Goal: Navigation & Orientation: Understand site structure

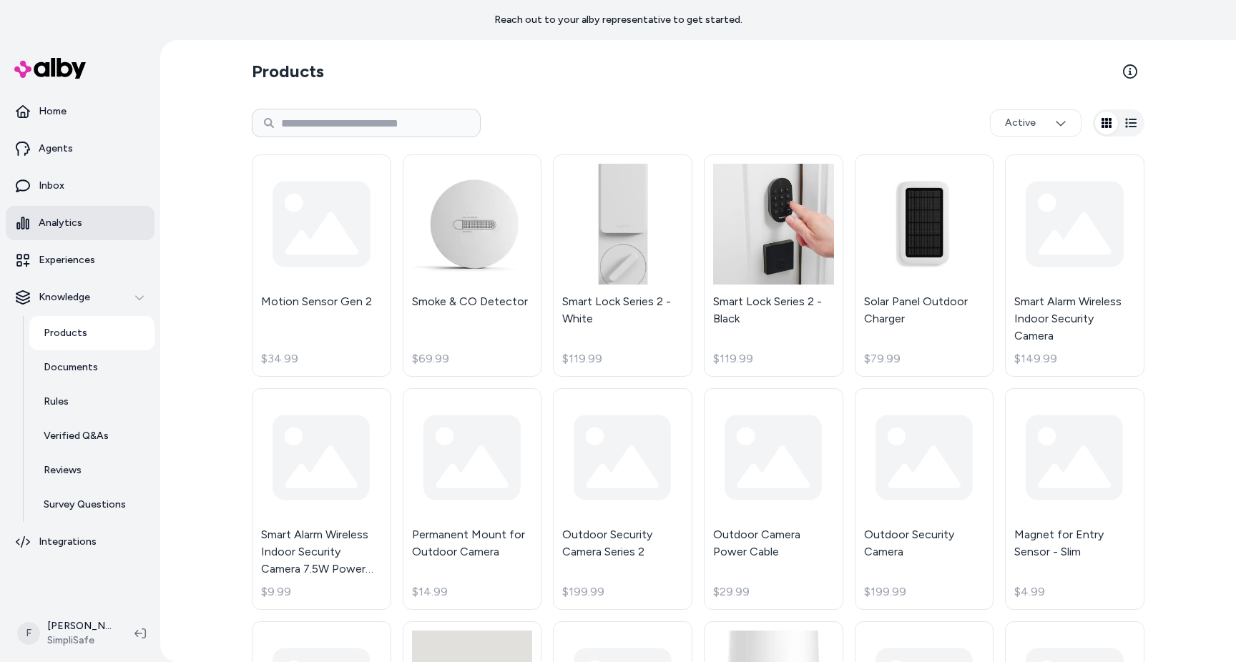
click at [65, 220] on p "Analytics" at bounding box center [61, 223] width 44 height 14
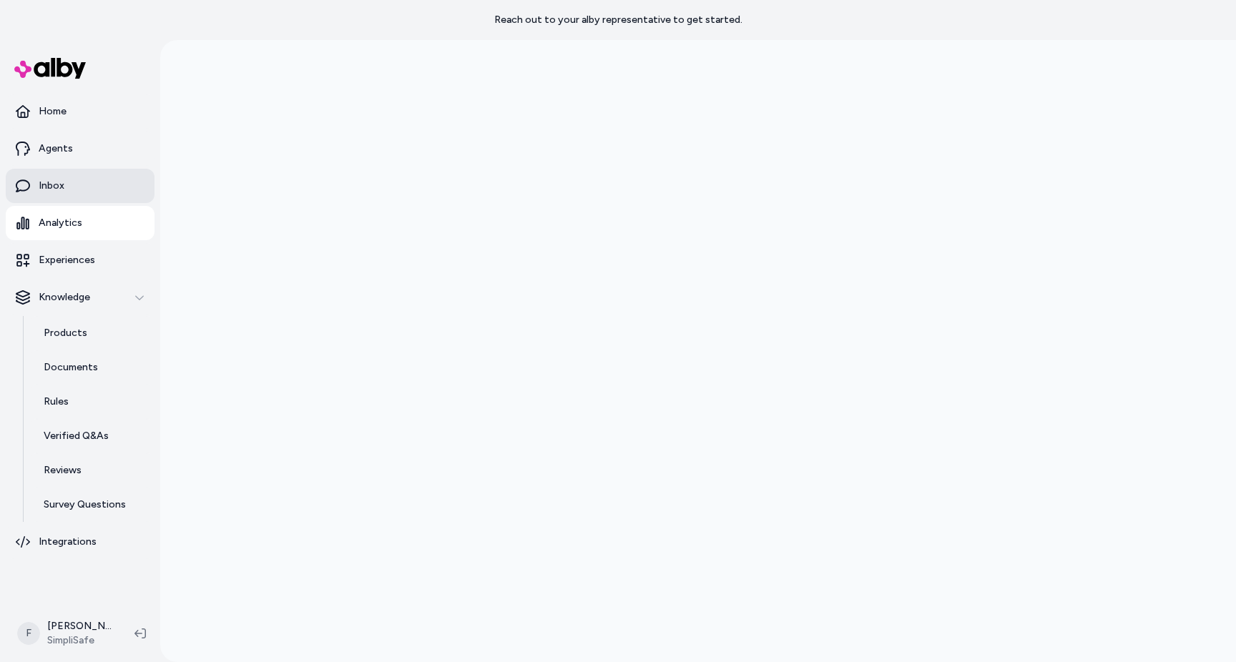
click at [60, 187] on p "Inbox" at bounding box center [52, 186] width 26 height 14
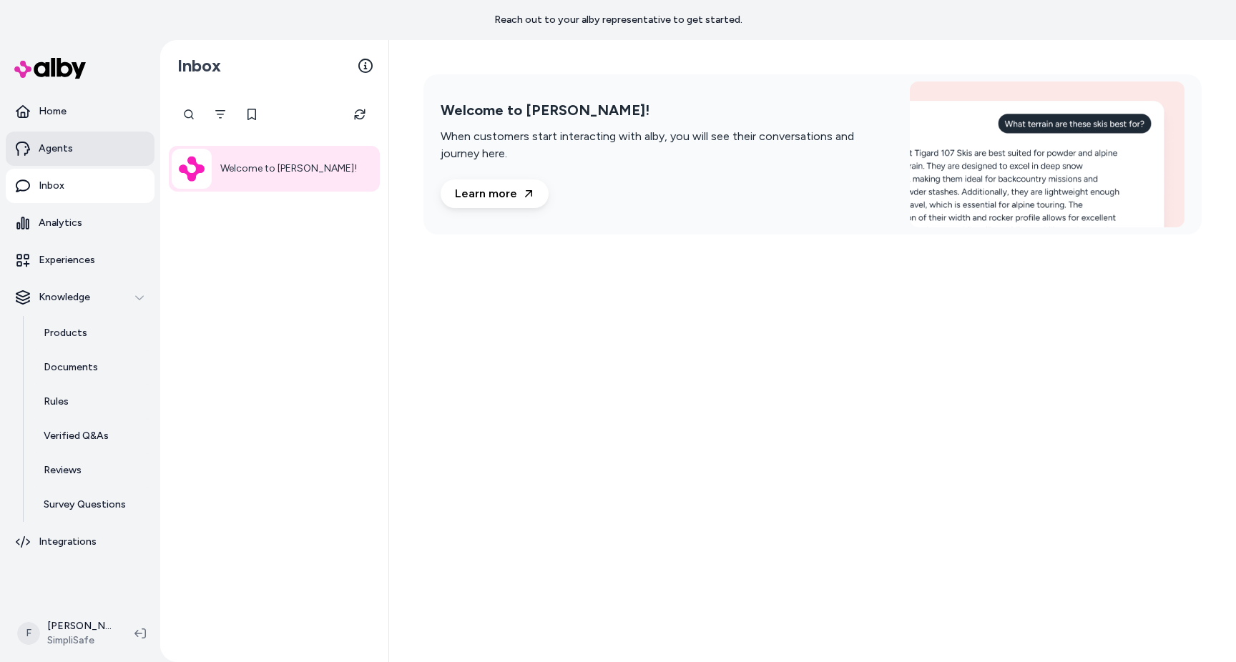
click at [78, 157] on link "Agents" at bounding box center [80, 149] width 149 height 34
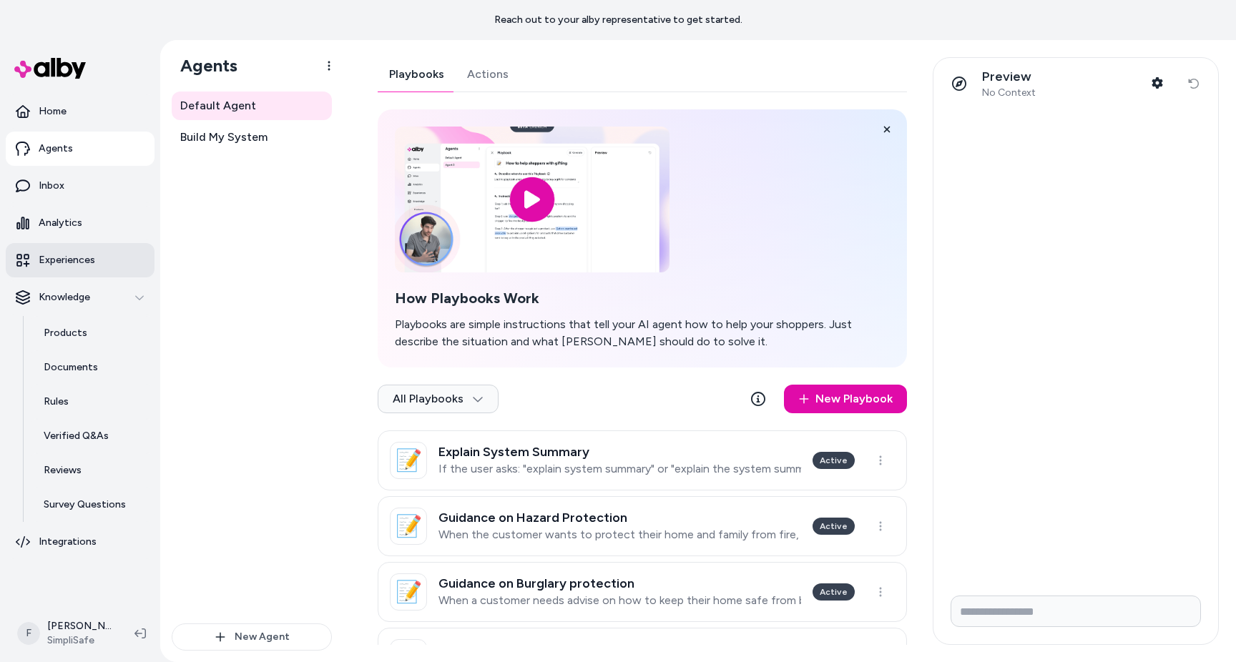
click at [77, 257] on p "Experiences" at bounding box center [67, 260] width 56 height 14
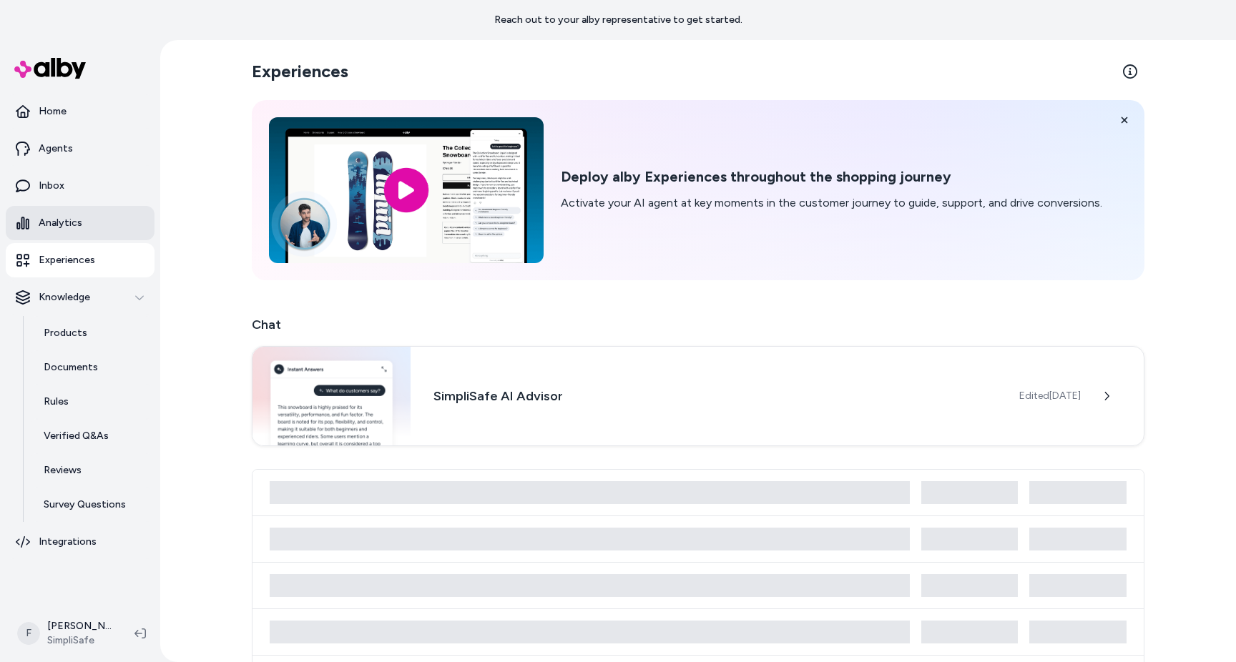
click at [71, 227] on p "Analytics" at bounding box center [61, 223] width 44 height 14
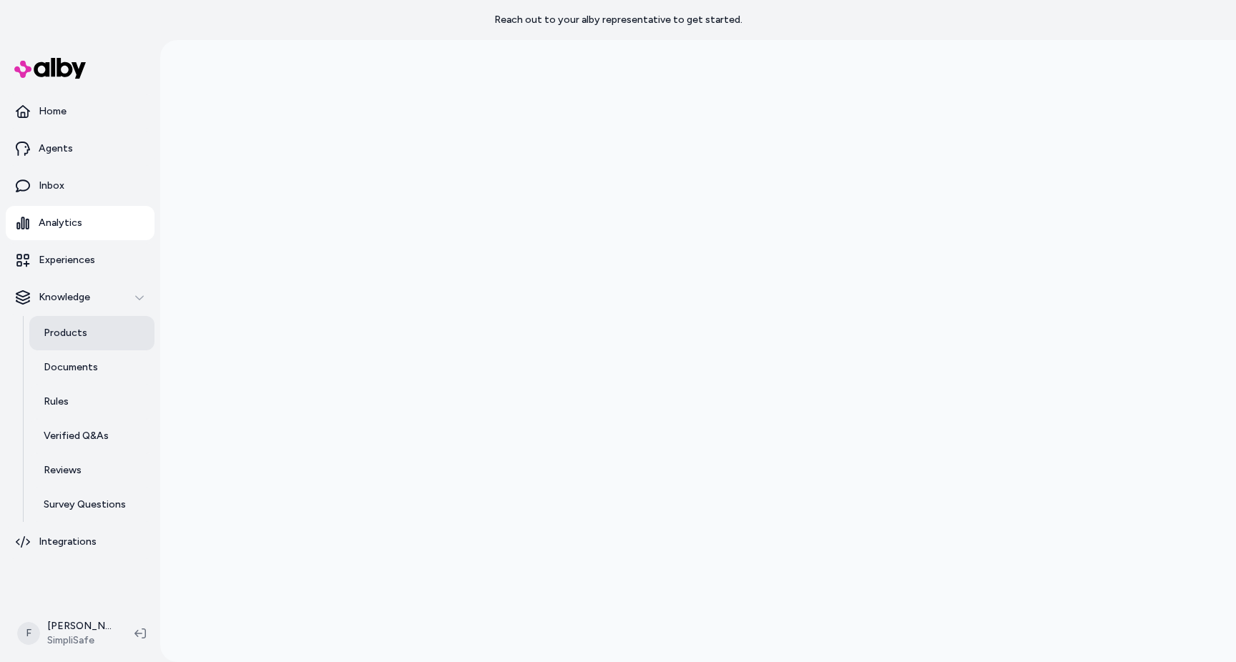
click at [65, 336] on p "Products" at bounding box center [66, 333] width 44 height 14
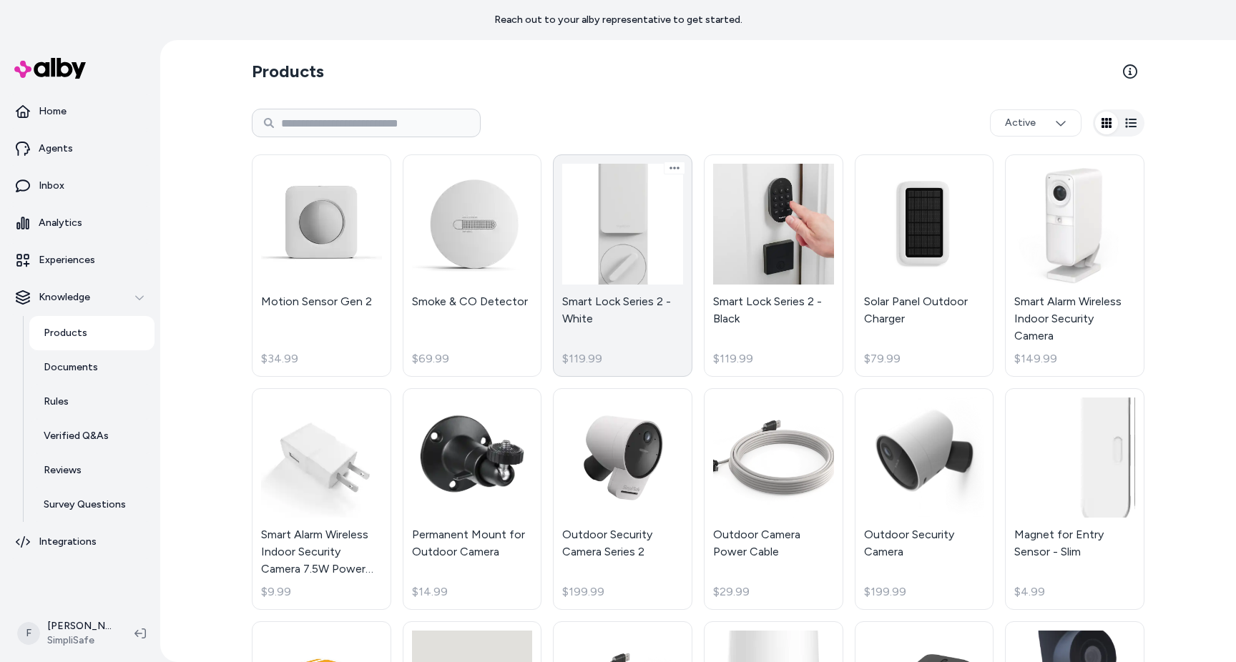
click at [628, 250] on link "Smart Lock Series 2 - White $119.99" at bounding box center [622, 265] width 139 height 222
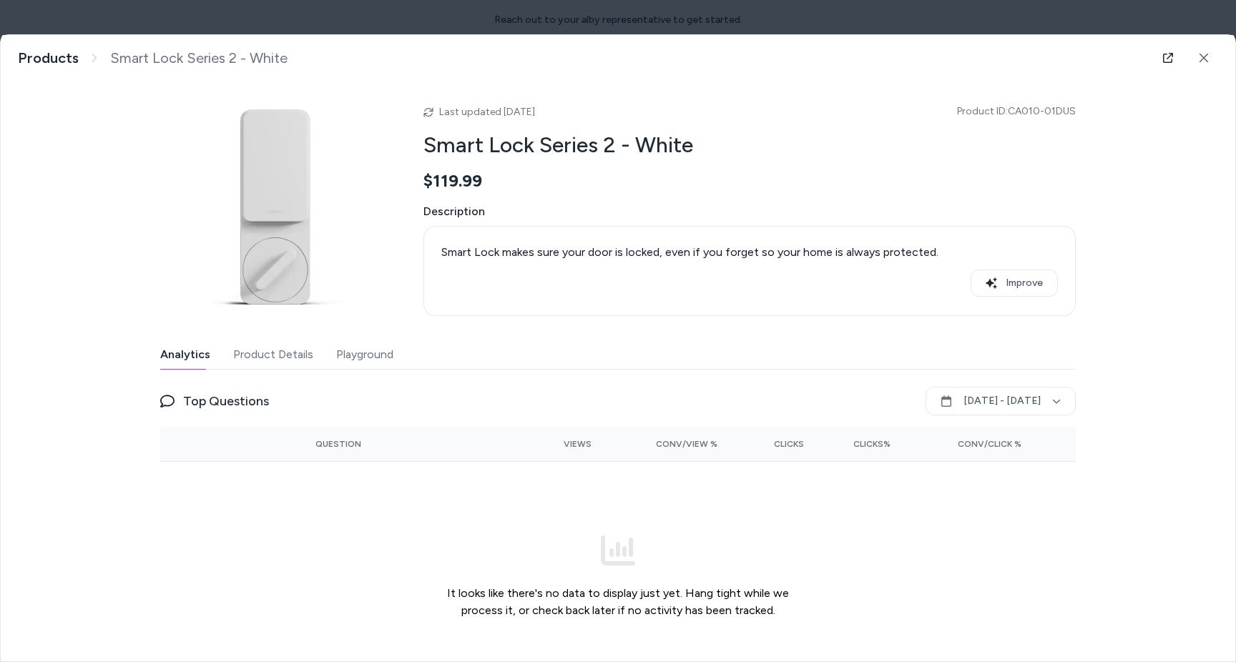
scroll to position [61, 0]
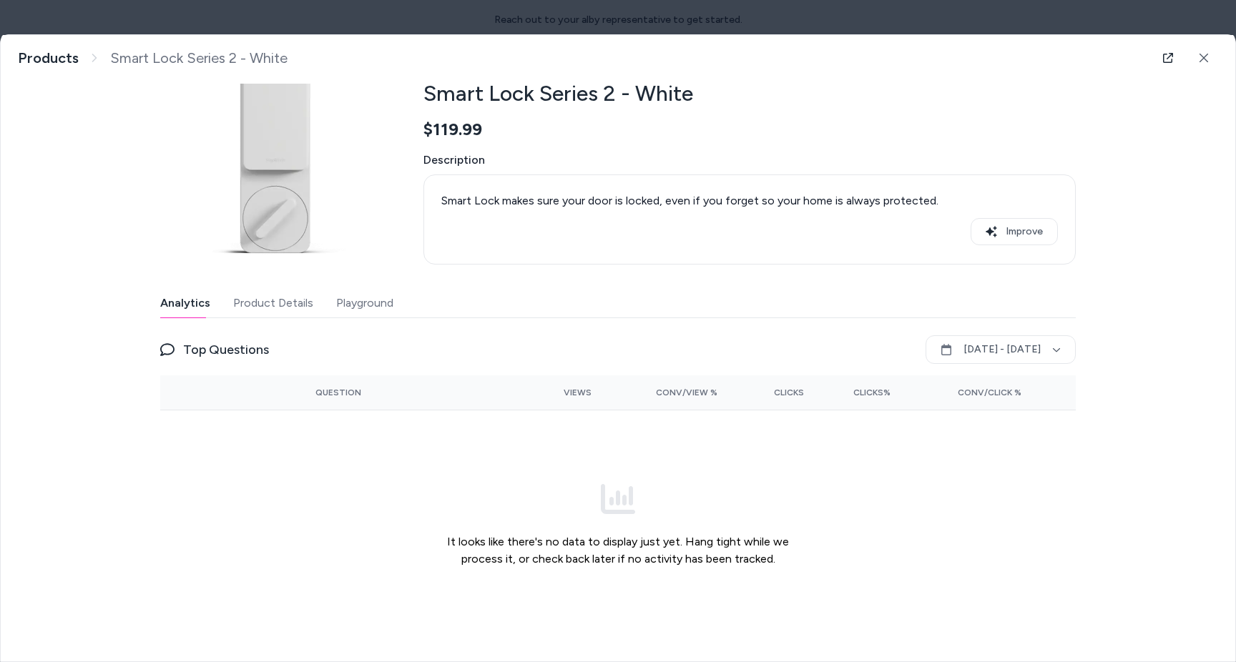
click at [296, 305] on button "Product Details" at bounding box center [273, 303] width 80 height 29
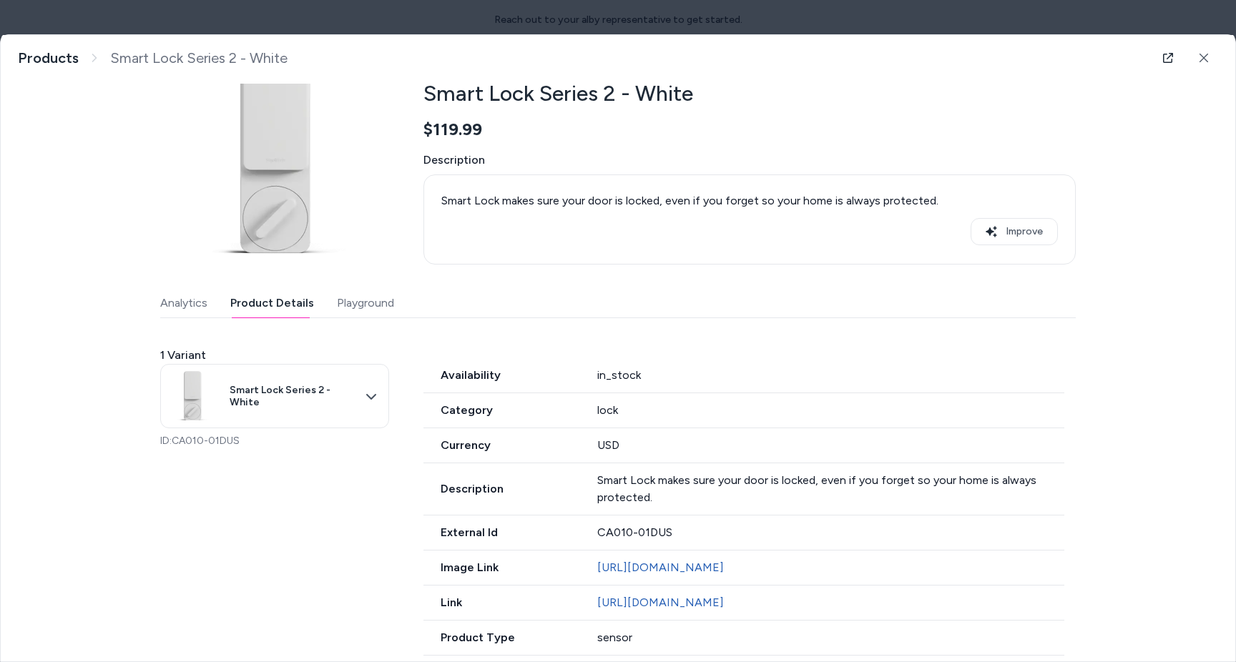
scroll to position [44, 0]
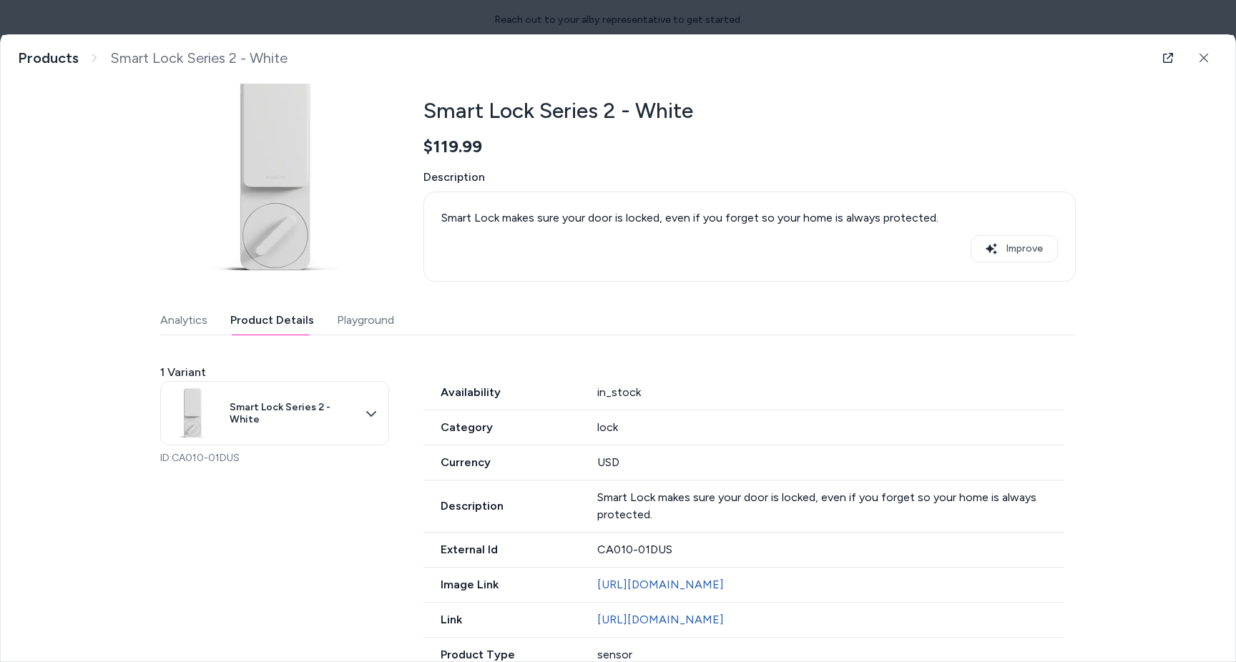
click at [337, 312] on button "Playground" at bounding box center [365, 320] width 57 height 29
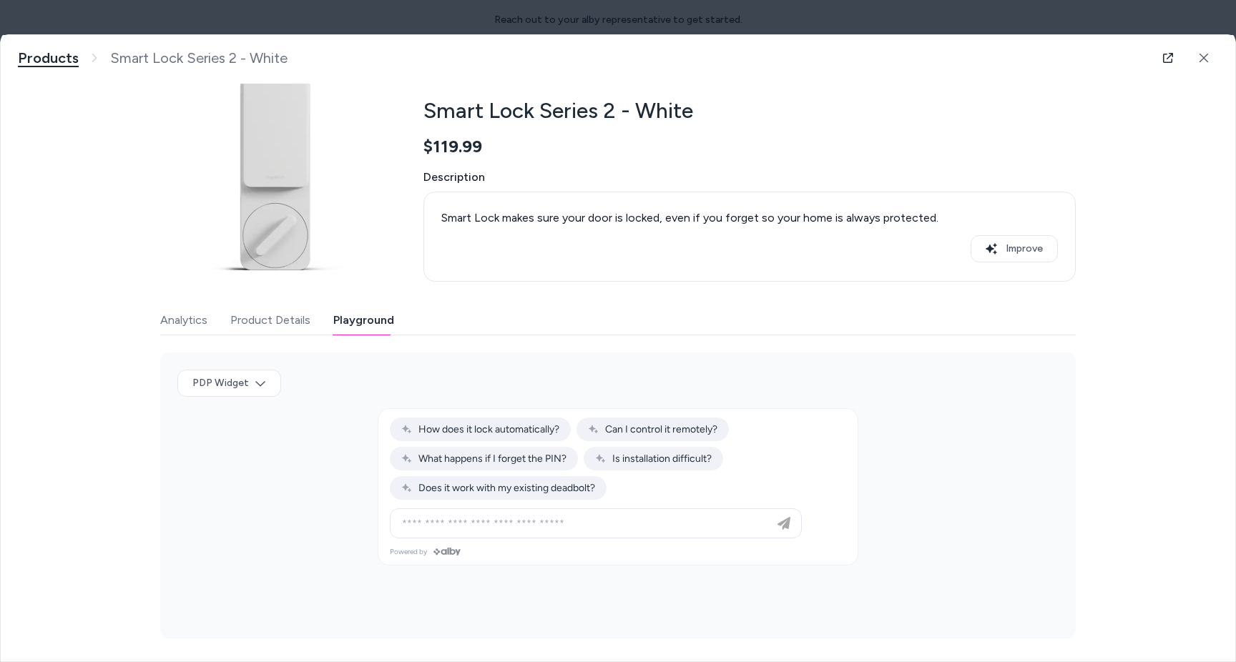
click at [34, 50] on link "Products" at bounding box center [48, 58] width 61 height 18
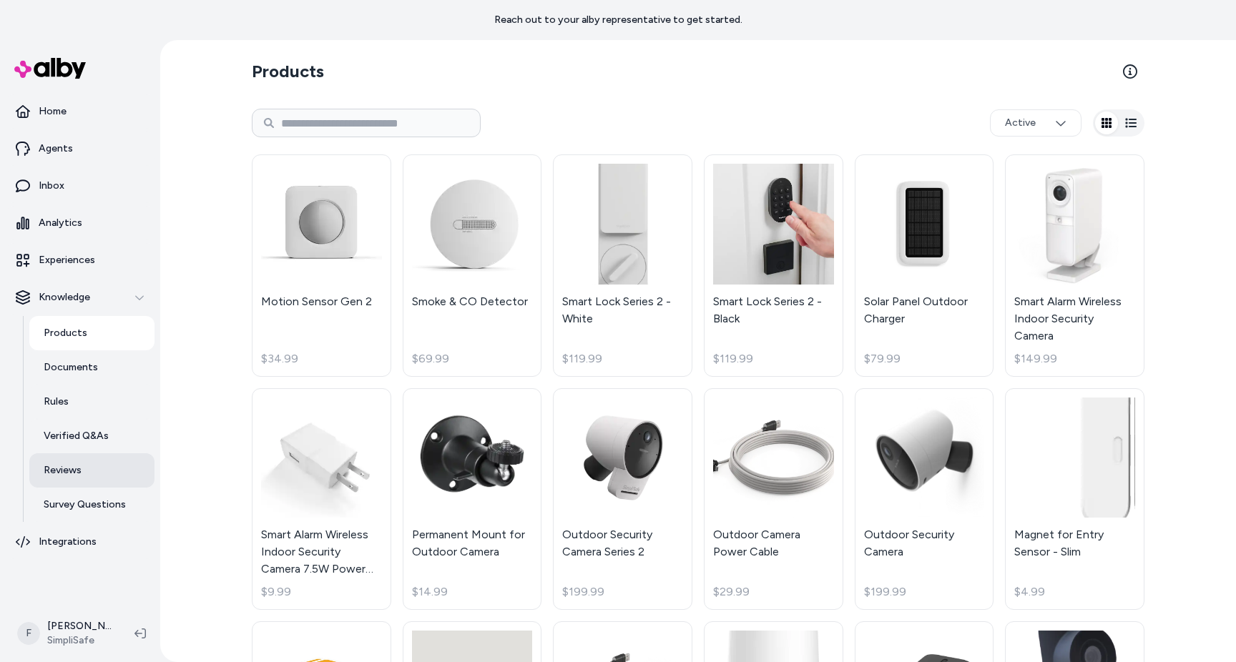
click at [62, 465] on p "Reviews" at bounding box center [63, 470] width 38 height 14
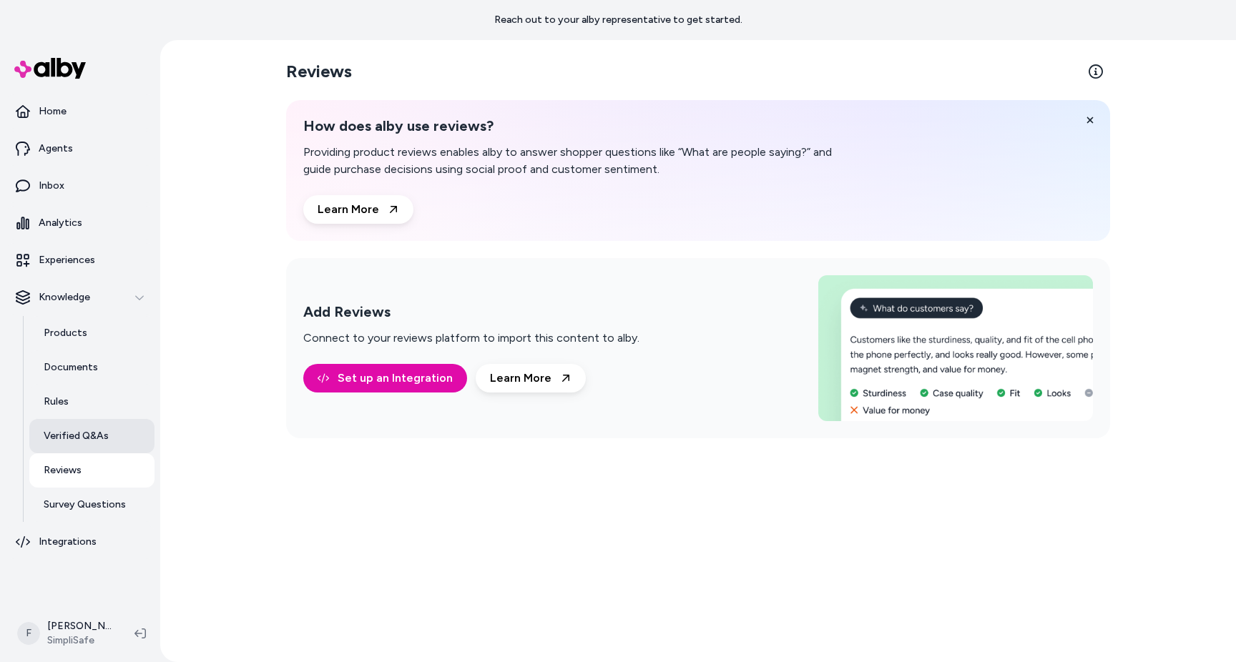
click at [69, 444] on link "Verified Q&As" at bounding box center [91, 436] width 125 height 34
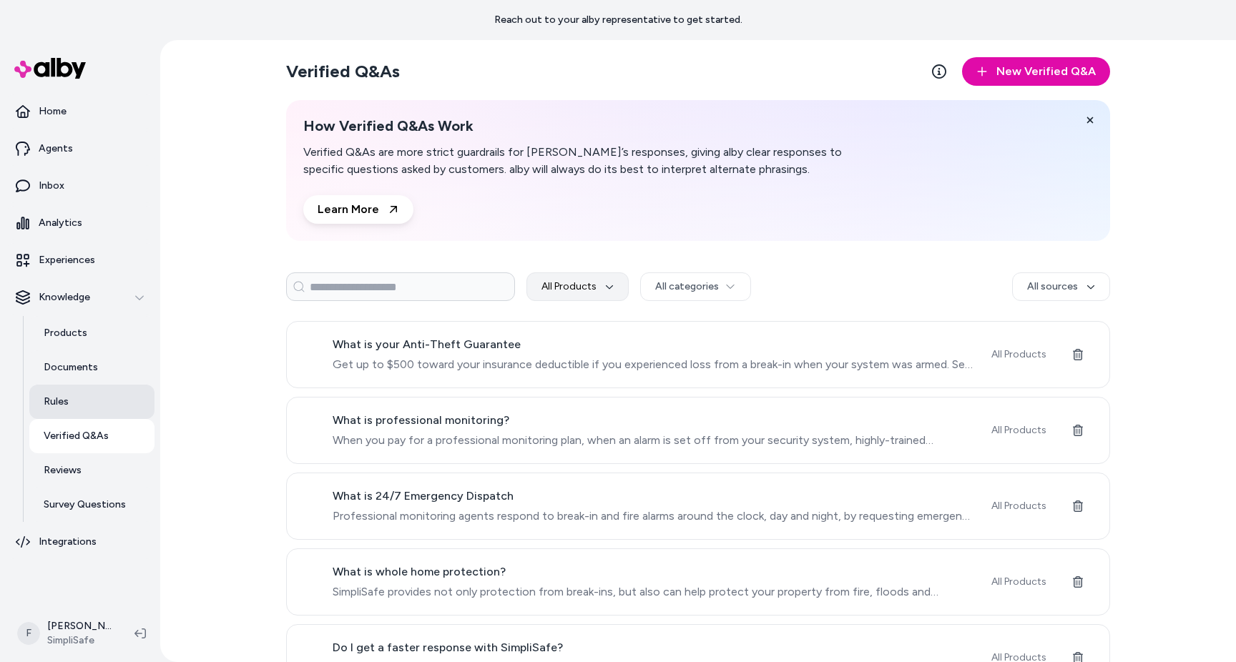
click at [79, 408] on link "Rules" at bounding box center [91, 402] width 125 height 34
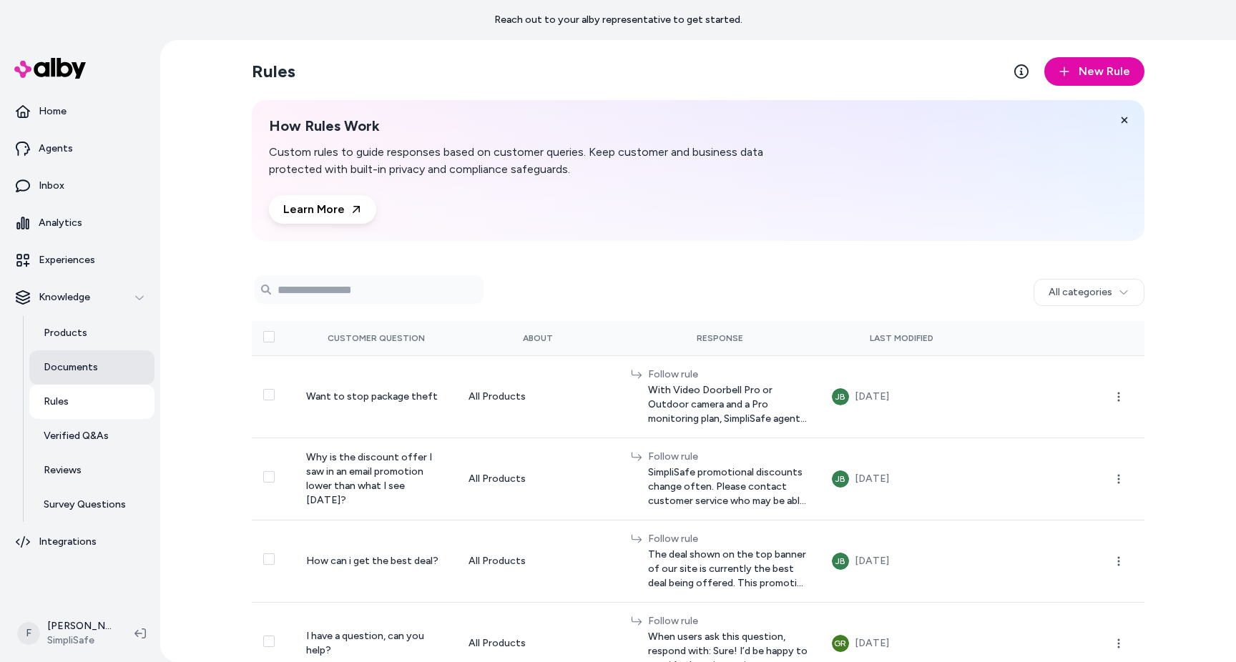
click at [74, 367] on p "Documents" at bounding box center [71, 367] width 54 height 14
